Goal: Information Seeking & Learning: Learn about a topic

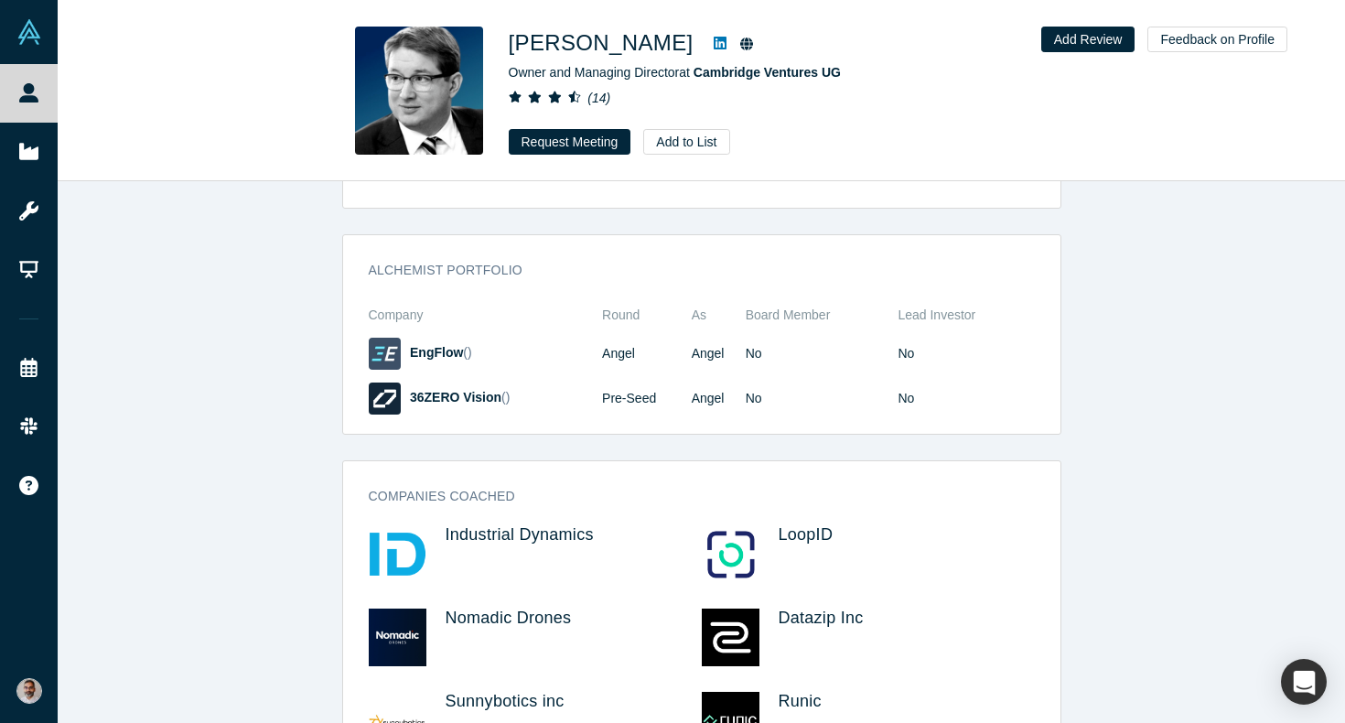
scroll to position [2720, 0]
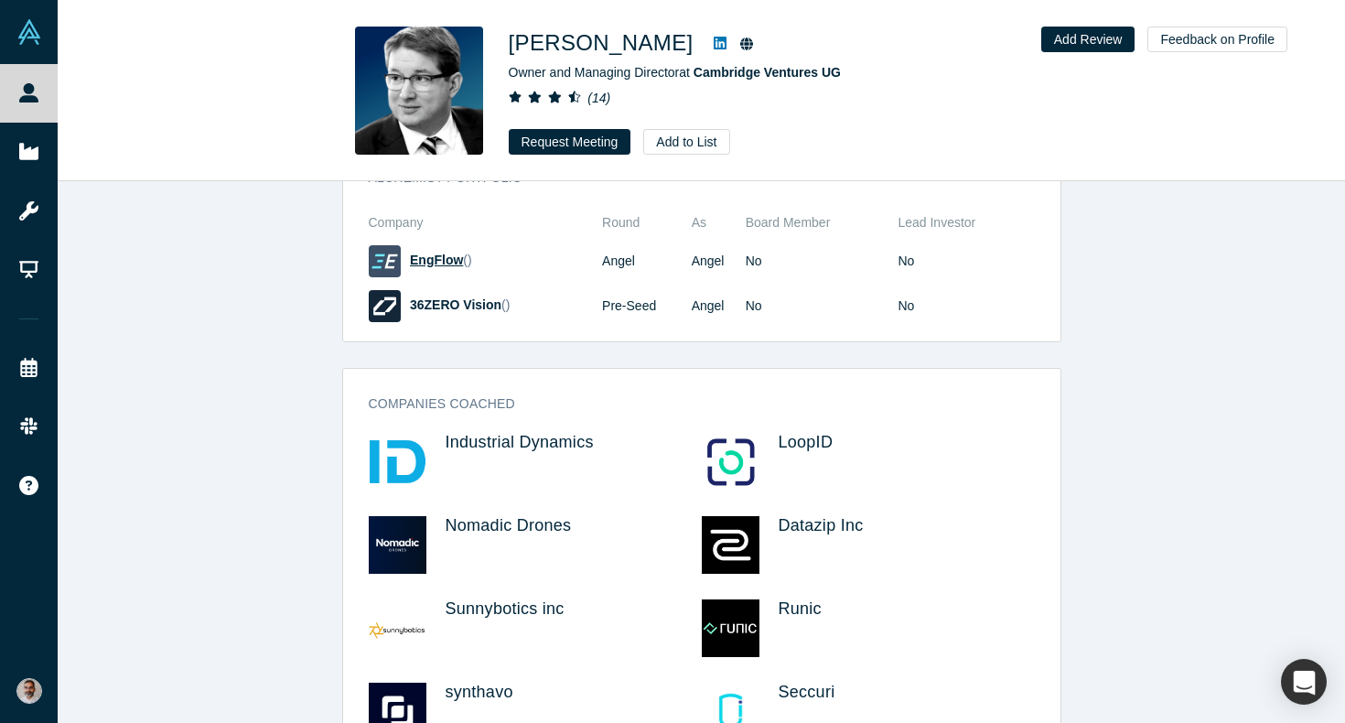
click at [429, 253] on span "EngFlow" at bounding box center [436, 260] width 53 height 15
click at [448, 297] on span "36ZERO Vision" at bounding box center [456, 304] width 92 height 15
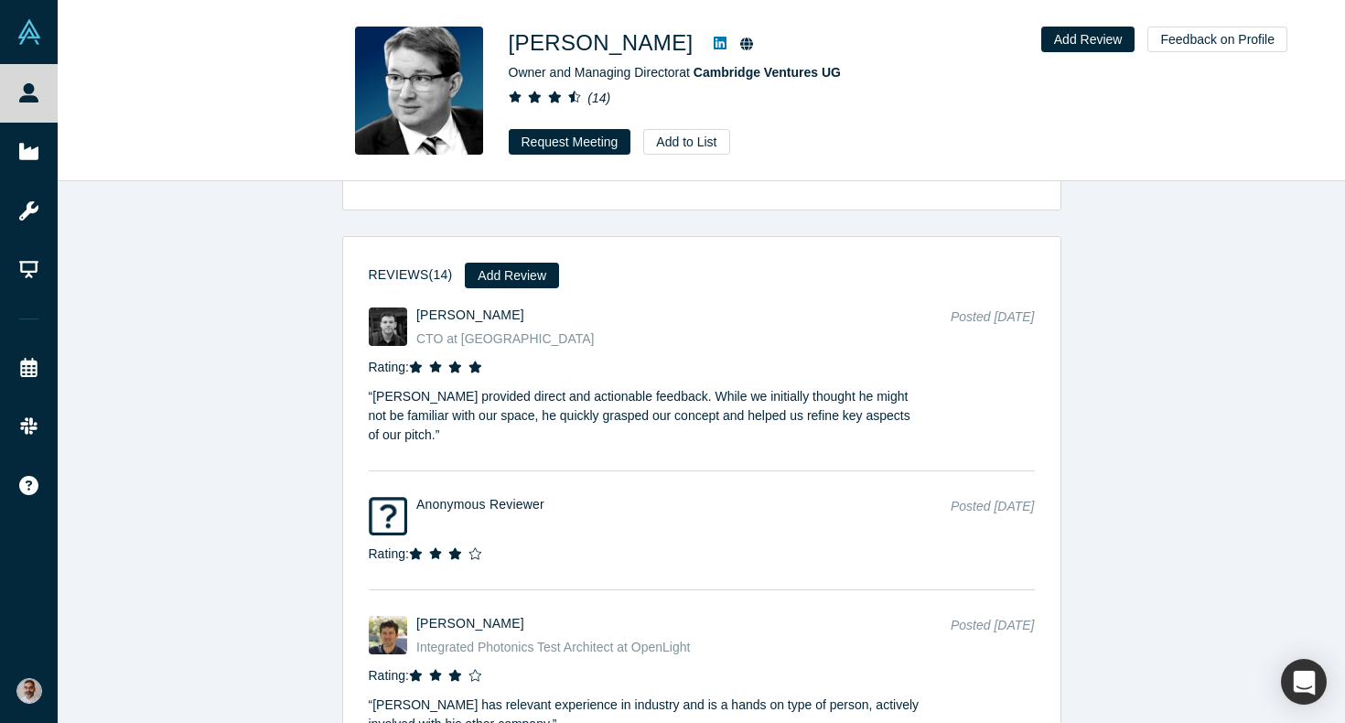
scroll to position [3639, 0]
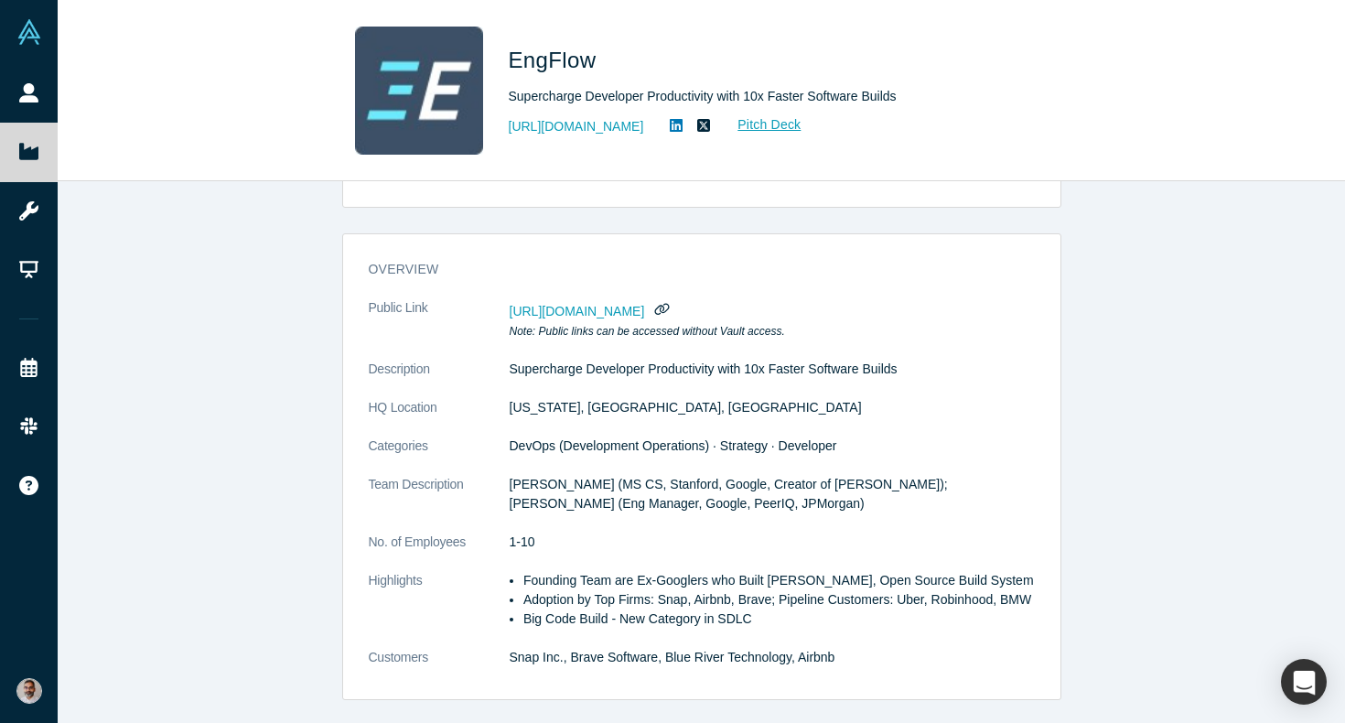
scroll to position [126, 0]
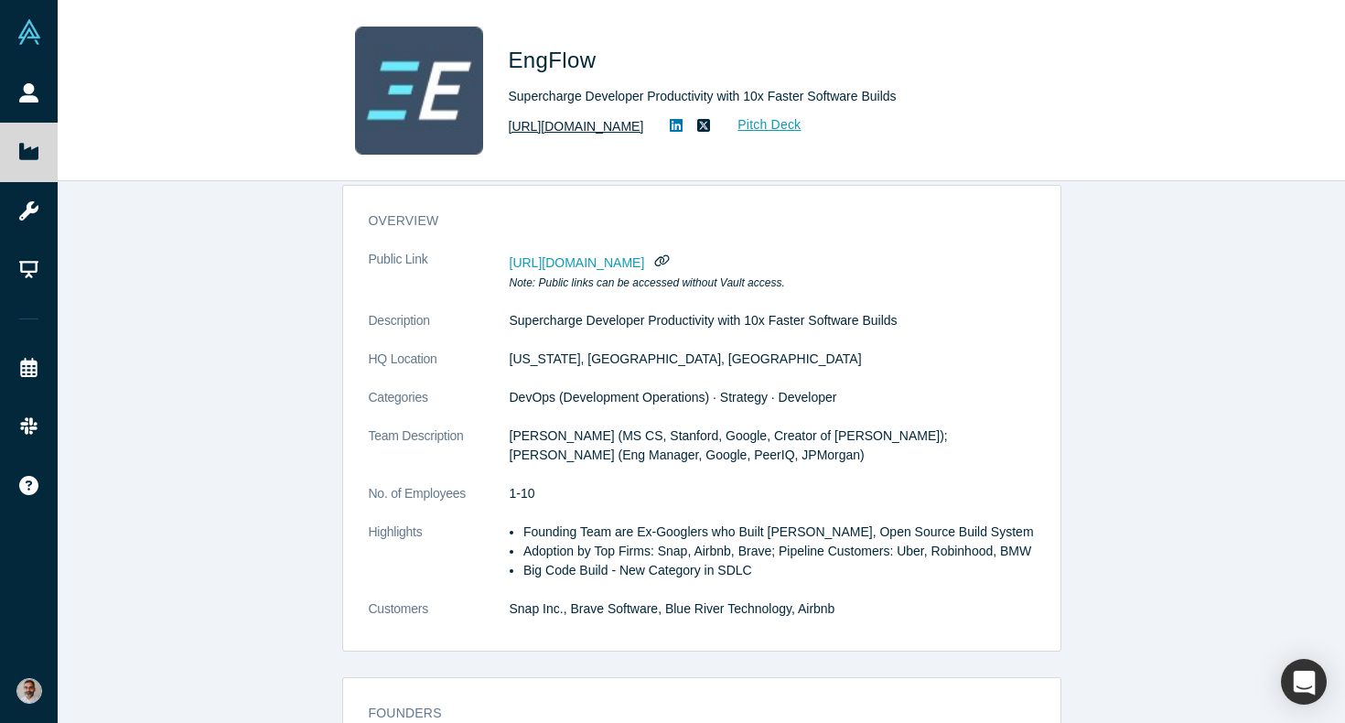
click at [630, 117] on link "[URL][DOMAIN_NAME]" at bounding box center [576, 126] width 135 height 19
